Goal: Check status: Check status

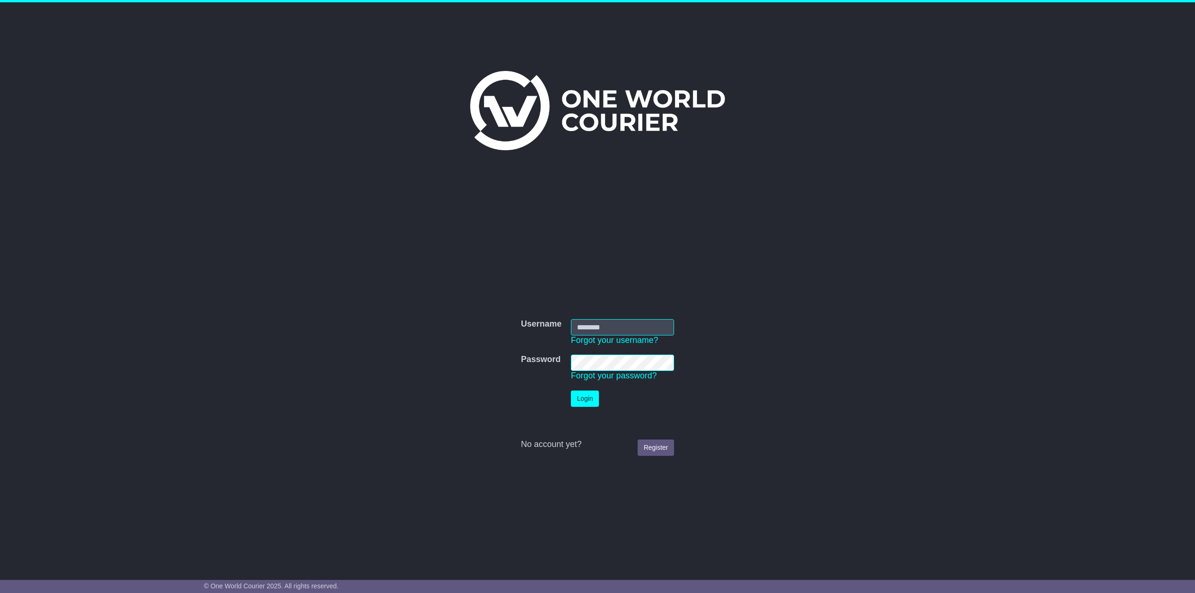
type input "**********"
click at [578, 398] on button "Login" at bounding box center [585, 399] width 28 height 16
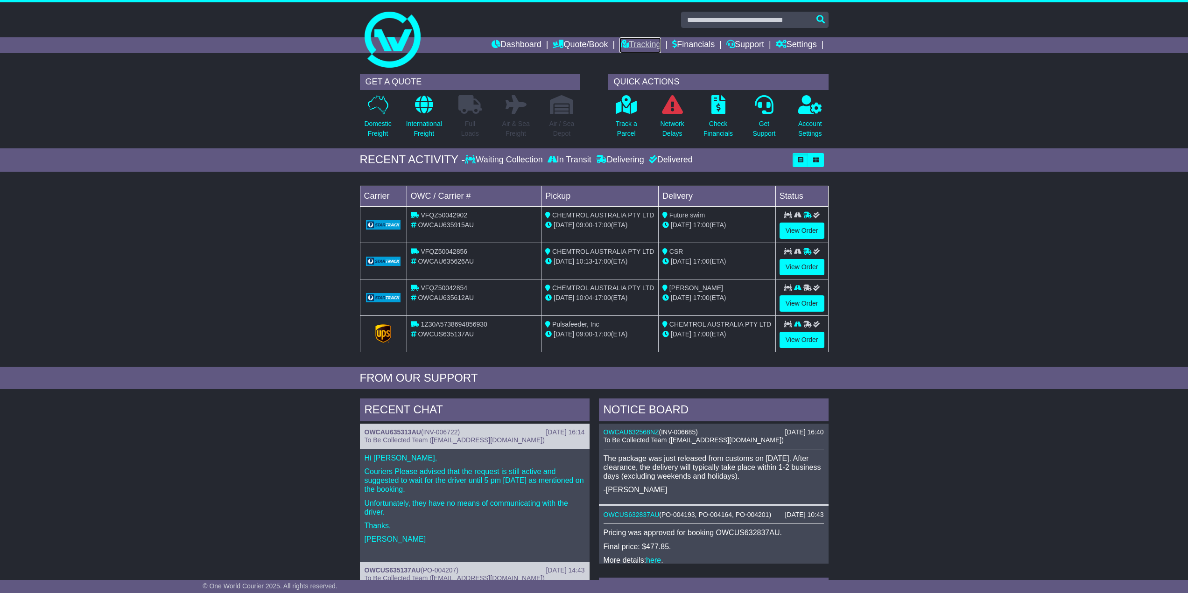
click at [642, 42] on link "Tracking" at bounding box center [640, 45] width 41 height 16
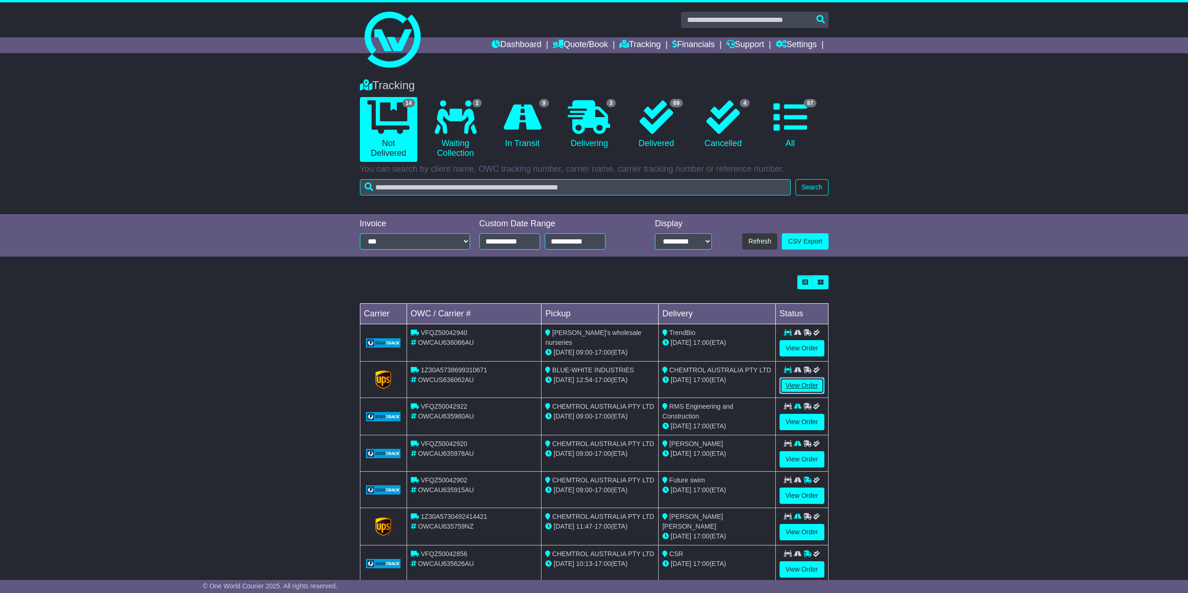
click at [797, 384] on link "View Order" at bounding box center [802, 386] width 45 height 16
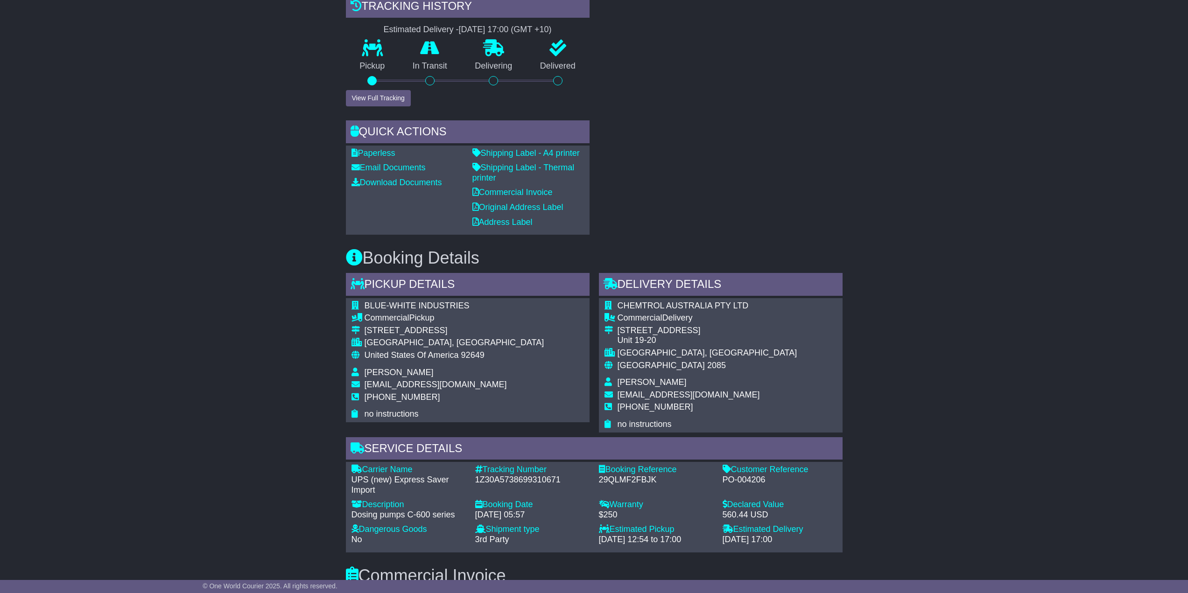
scroll to position [467, 0]
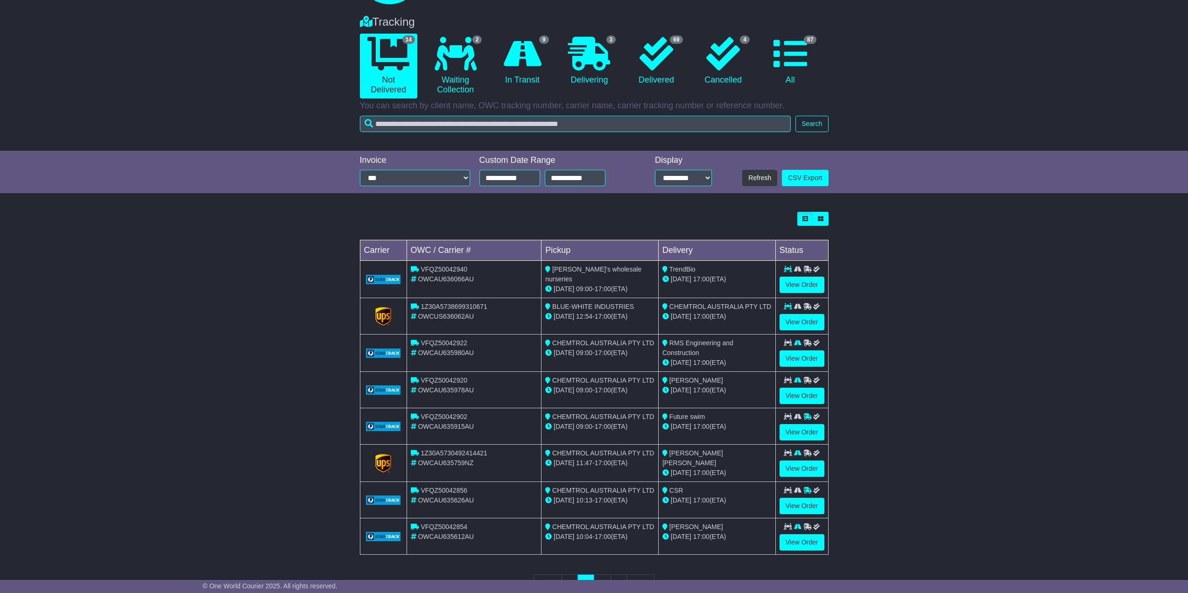
scroll to position [47, 0]
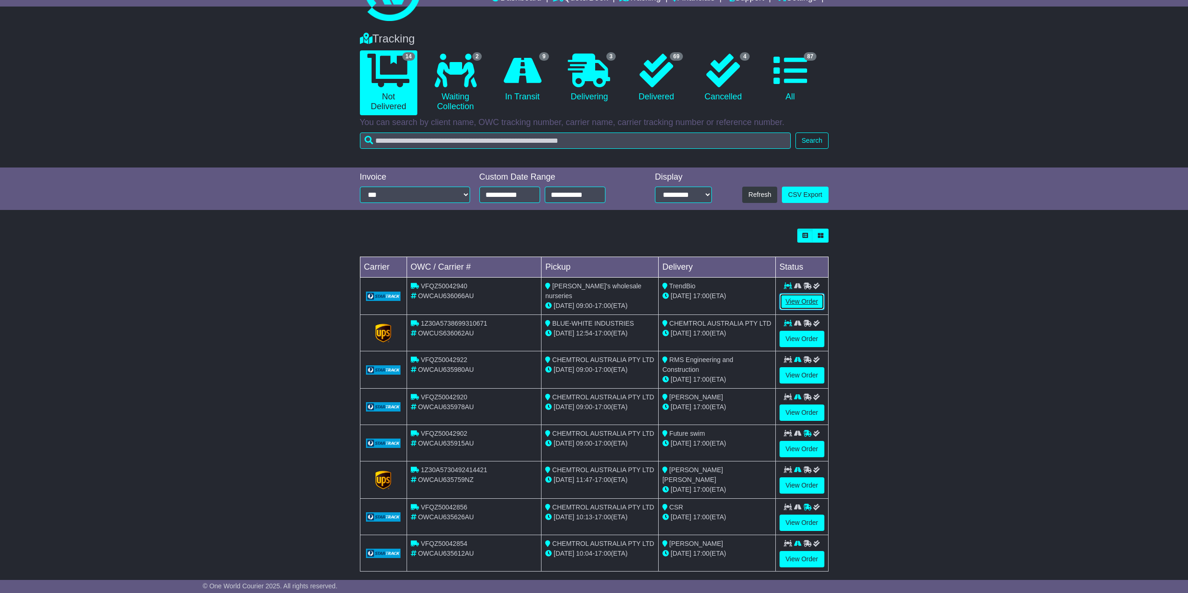
click at [805, 303] on link "View Order" at bounding box center [802, 302] width 45 height 16
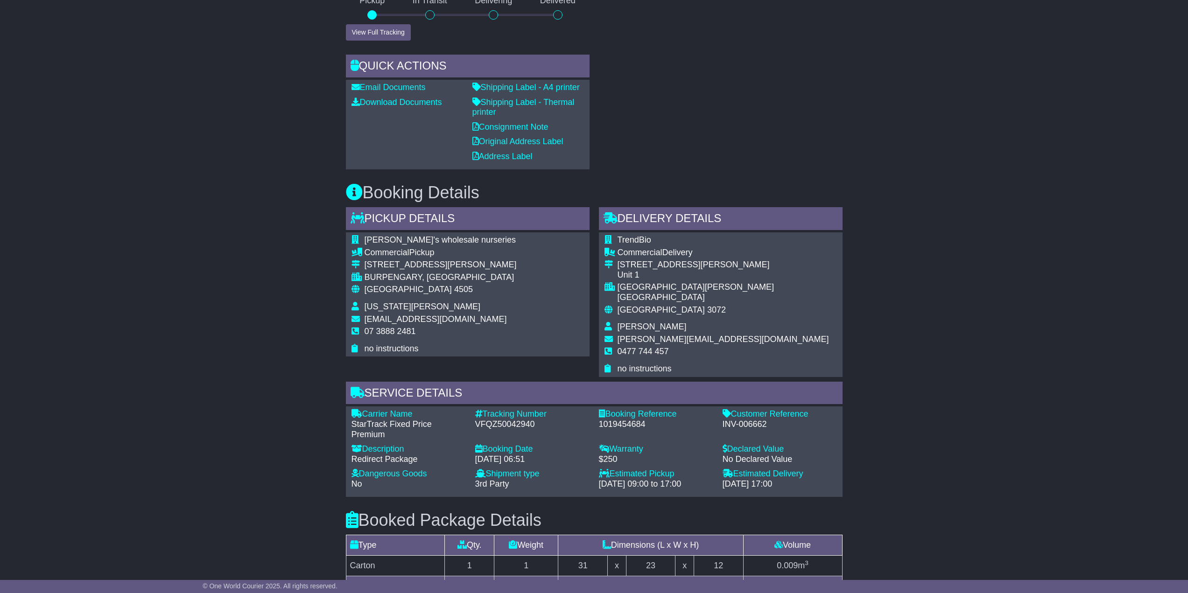
scroll to position [420, 0]
